Goal: Information Seeking & Learning: Learn about a topic

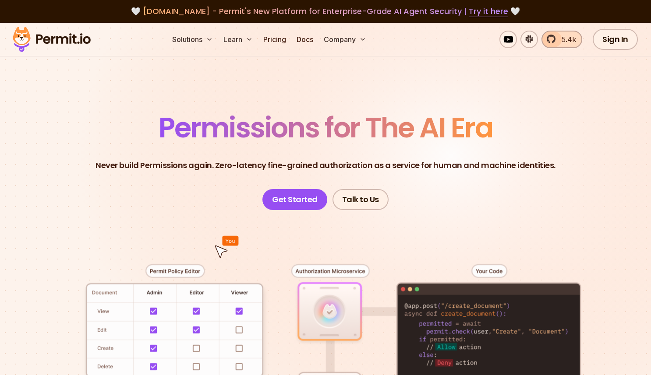
click at [558, 42] on span "5.4k" at bounding box center [566, 39] width 20 height 11
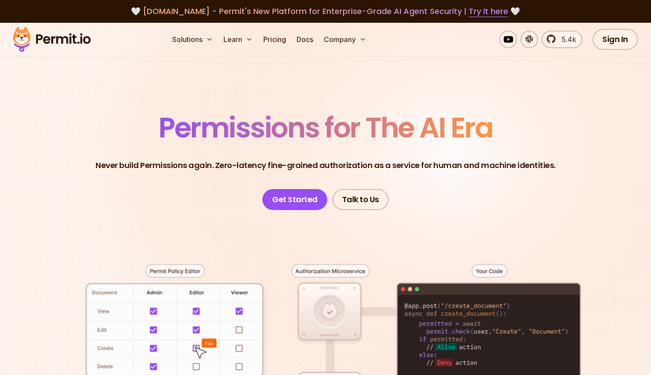
click at [432, 84] on section "Permissions for The AI Era Never build Permissions again. Zero-latency fine-gra…" at bounding box center [325, 311] width 651 height 576
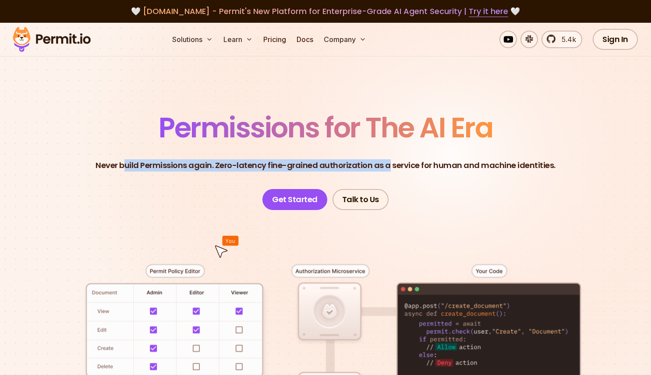
drag, startPoint x: 142, startPoint y: 162, endPoint x: 447, endPoint y: 179, distance: 306.3
click at [407, 176] on header "Permissions for The AI Era Never build Permissions again. Zero-latency fine-gra…" at bounding box center [325, 162] width 609 height 96
click at [447, 179] on header "Permissions for The AI Era Never build Permissions again. Zero-latency fine-gra…" at bounding box center [325, 162] width 609 height 96
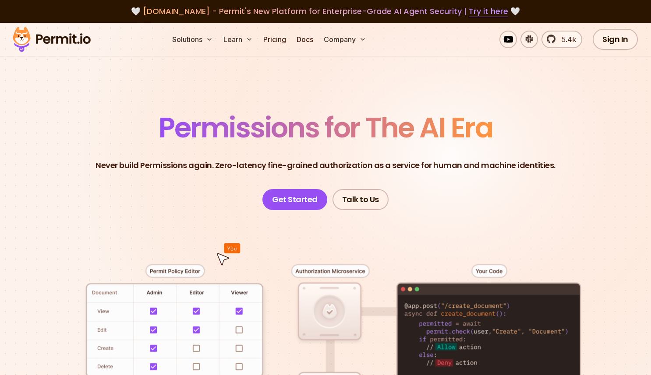
click at [447, 178] on header "Permissions for The AI Era Never build Permissions again. Zero-latency fine-gra…" at bounding box center [325, 162] width 609 height 96
click at [453, 169] on p "Never build Permissions again. Zero-latency fine-grained authorization as a ser…" at bounding box center [326, 165] width 460 height 12
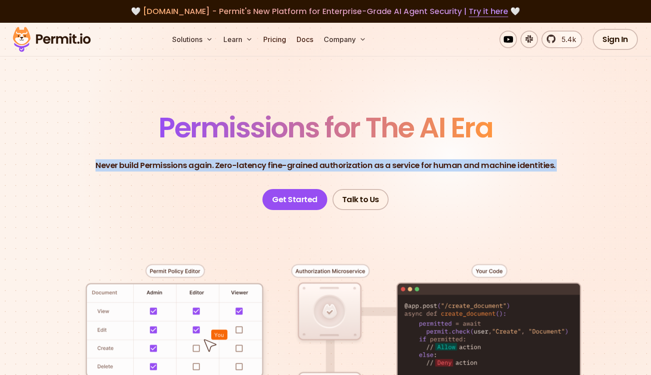
click at [453, 169] on p "Never build Permissions again. Zero-latency fine-grained authorization as a ser…" at bounding box center [326, 165] width 460 height 12
click at [467, 193] on header "Permissions for The AI Era Never build Permissions again. Zero-latency fine-gra…" at bounding box center [325, 162] width 609 height 96
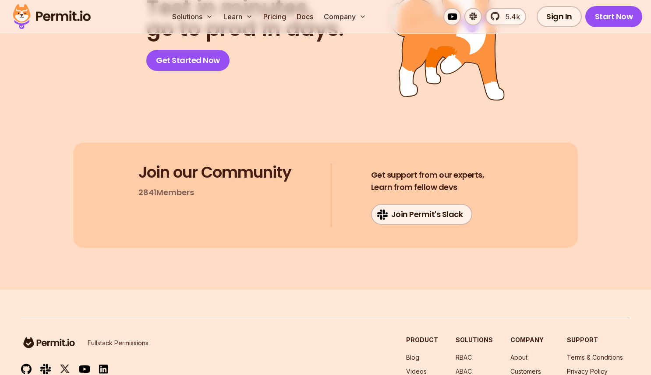
scroll to position [4715, 0]
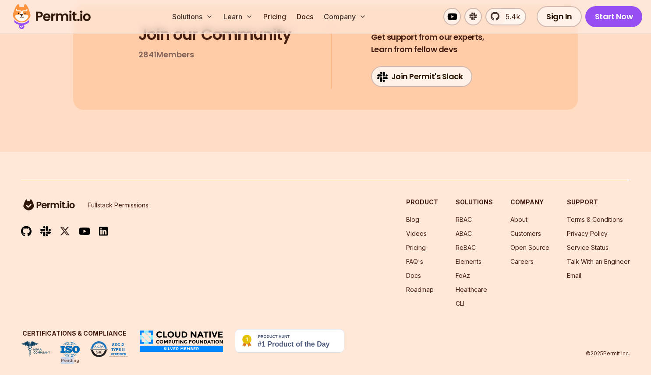
drag, startPoint x: 74, startPoint y: 352, endPoint x: 62, endPoint y: 353, distance: 11.9
click at [62, 357] on div "Pending" at bounding box center [70, 360] width 18 height 7
click at [75, 357] on div "Pending" at bounding box center [70, 360] width 18 height 7
drag, startPoint x: 98, startPoint y: 353, endPoint x: 92, endPoint y: 354, distance: 5.8
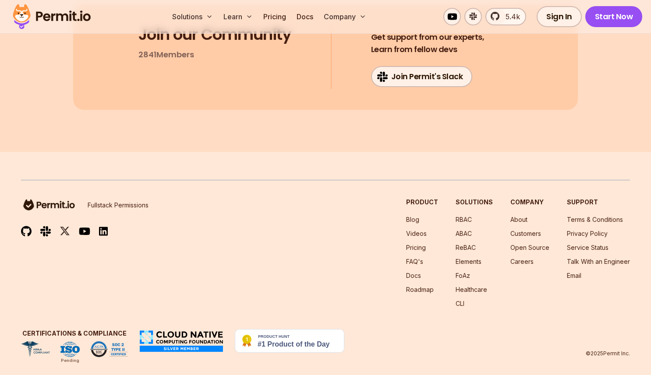
click at [98, 352] on footer "Fullstack Permissions Product Blog Videos Pricing FAQ's Docs Roadmap Solutions …" at bounding box center [325, 269] width 651 height 234
click at [324, 210] on div "Fullstack Permissions Product Blog Videos Pricing FAQ's Docs Roadmap Solutions …" at bounding box center [325, 253] width 609 height 110
click at [371, 237] on div "Fullstack Permissions Product Blog Videos Pricing FAQ's Docs Roadmap Solutions …" at bounding box center [325, 253] width 609 height 110
click at [418, 244] on link "Pricing" at bounding box center [416, 247] width 20 height 7
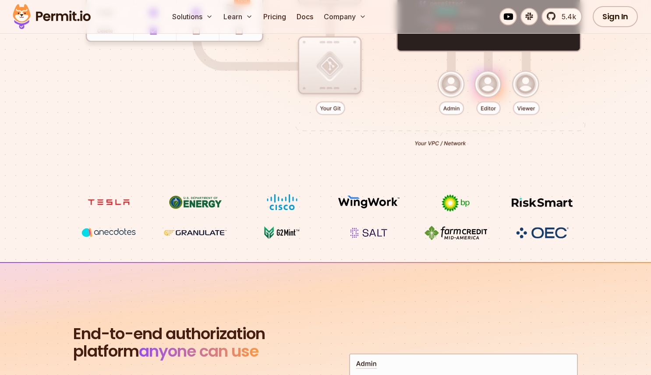
scroll to position [0, 0]
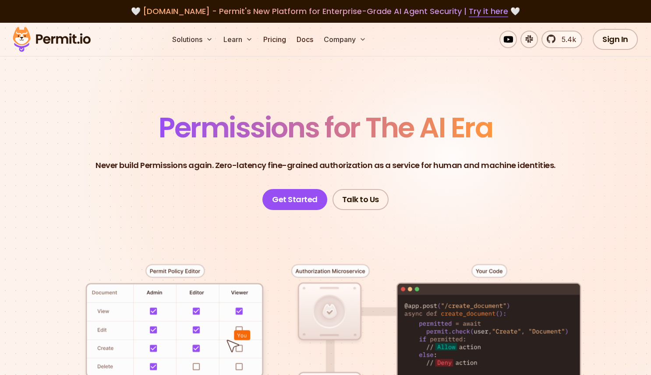
click at [389, 133] on span "Permissions for The AI Era" at bounding box center [326, 127] width 334 height 39
drag, startPoint x: 524, startPoint y: 72, endPoint x: 566, endPoint y: 113, distance: 58.6
click at [524, 73] on section "Permissions for The AI Era Never build Permissions again. Zero-latency fine-gra…" at bounding box center [325, 311] width 651 height 576
click at [566, 113] on section "Permissions for The AI Era Never build Permissions again. Zero-latency fine-gra…" at bounding box center [325, 311] width 651 height 576
click at [565, 113] on section "Permissions for The AI Era Never build Permissions again. Zero-latency fine-gra…" at bounding box center [325, 311] width 651 height 576
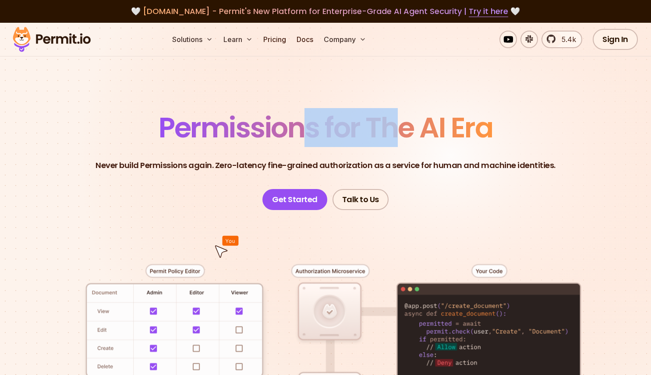
drag, startPoint x: 310, startPoint y: 129, endPoint x: 464, endPoint y: 134, distance: 154.3
click at [436, 137] on span "Permissions for The AI Era" at bounding box center [326, 127] width 334 height 39
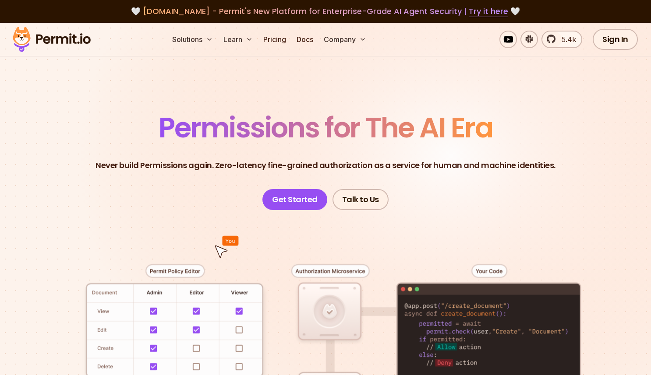
click at [470, 133] on span "Permissions for The AI Era" at bounding box center [326, 127] width 334 height 39
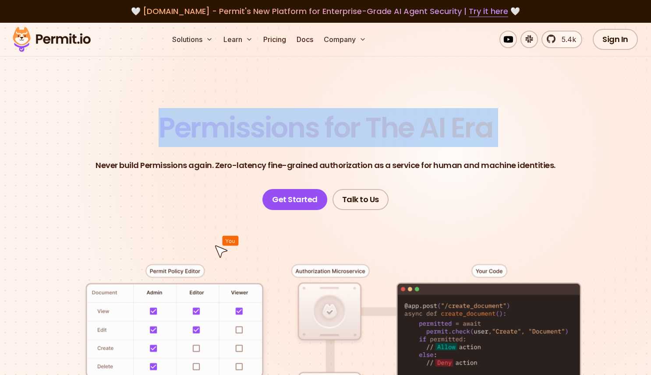
click at [470, 133] on span "Permissions for The AI Era" at bounding box center [326, 127] width 334 height 39
click at [327, 113] on span "Permissions for The AI Era" at bounding box center [326, 127] width 334 height 39
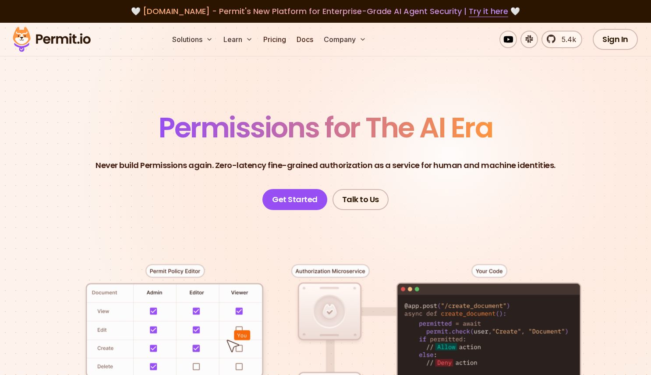
click at [322, 102] on section "Permissions for The AI Era Never build Permissions again. Zero-latency fine-gra…" at bounding box center [325, 311] width 651 height 576
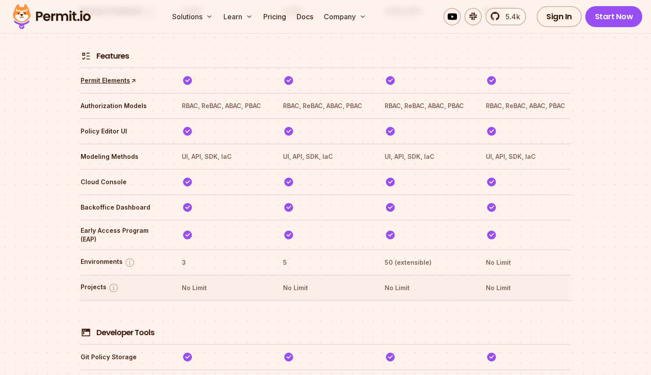
scroll to position [1416, 0]
